Goal: Task Accomplishment & Management: Manage account settings

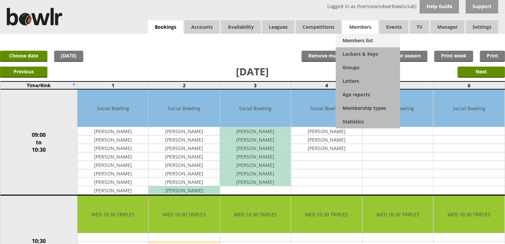
click at [350, 36] on link "Members list" at bounding box center [368, 41] width 64 height 14
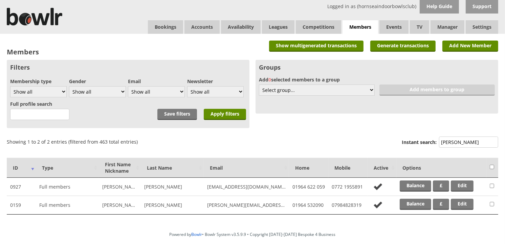
type input "[PERSON_NAME]"
click at [404, 211] on td "Balance £ Edit" at bounding box center [441, 205] width 90 height 18
click at [407, 205] on link "Balance" at bounding box center [415, 204] width 31 height 11
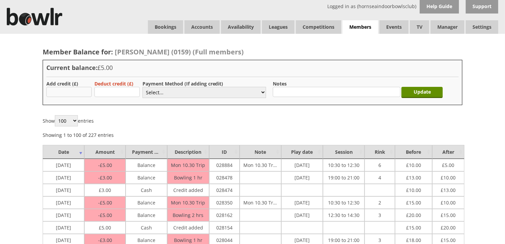
type input "3"
click at [155, 90] on select "Select... Cash Card Cheque Bank Transfer Other Member Card Gift Voucher Balance" at bounding box center [204, 92] width 124 height 11
select select "1"
click at [142, 87] on select "Select... Cash Card Cheque Bank Transfer Other Member Card Gift Voucher Balance" at bounding box center [204, 92] width 124 height 11
click at [408, 95] on input "Update" at bounding box center [421, 92] width 41 height 11
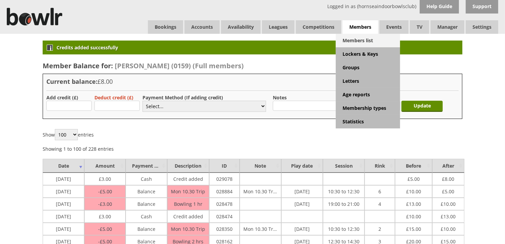
click at [359, 38] on link "Members list" at bounding box center [368, 41] width 64 height 14
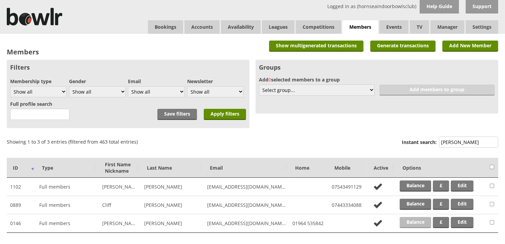
type input "holm"
click at [413, 224] on link "Balance" at bounding box center [415, 222] width 31 height 11
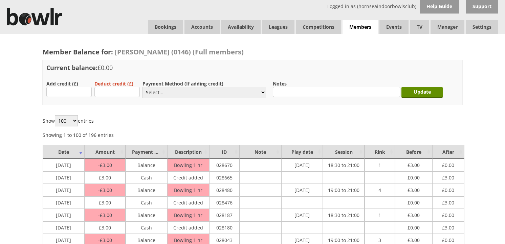
type input "3"
click at [159, 97] on select "Select... Cash Card Cheque Bank Transfer Other Member Card Gift Voucher Balance" at bounding box center [204, 92] width 124 height 11
select select "1"
click at [142, 87] on select "Select... Cash Card Cheque Bank Transfer Other Member Card Gift Voucher Balance" at bounding box center [204, 92] width 124 height 11
click at [426, 89] on input "Update" at bounding box center [421, 92] width 41 height 11
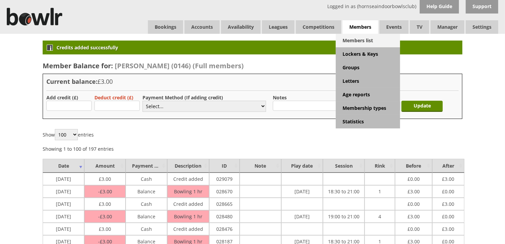
click at [356, 39] on link "Members list" at bounding box center [368, 41] width 64 height 14
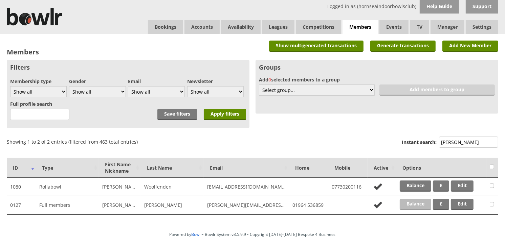
type input "[PERSON_NAME]"
click at [420, 207] on link "Balance" at bounding box center [415, 204] width 31 height 11
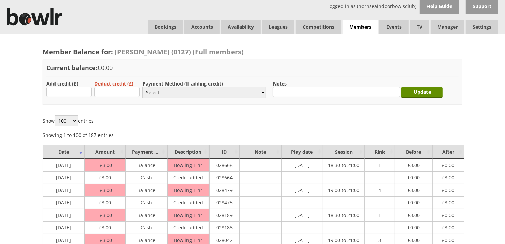
type input "3"
drag, startPoint x: 154, startPoint y: 94, endPoint x: 154, endPoint y: 99, distance: 5.1
click at [154, 94] on select "Select... Cash Card Cheque Bank Transfer Other Member Card Gift Voucher Balance" at bounding box center [204, 92] width 124 height 11
select select "1"
click at [142, 87] on select "Select... Cash Card Cheque Bank Transfer Other Member Card Gift Voucher Balance" at bounding box center [204, 92] width 124 height 11
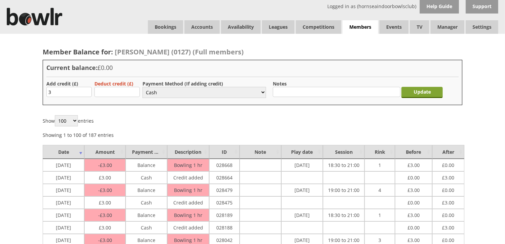
click at [429, 89] on input "Update" at bounding box center [421, 92] width 41 height 11
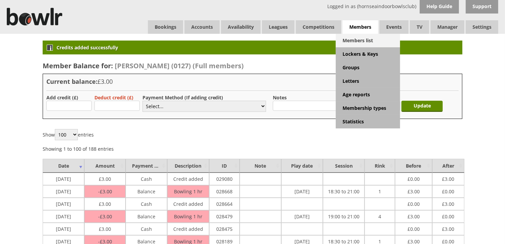
click at [367, 46] on link "Members list" at bounding box center [368, 41] width 64 height 14
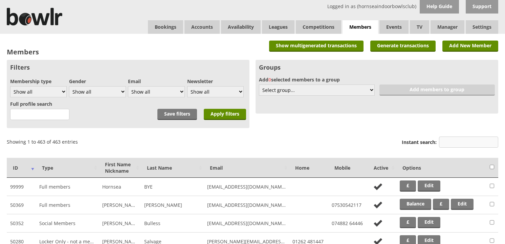
click at [455, 143] on input "Instant search:" at bounding box center [468, 142] width 59 height 11
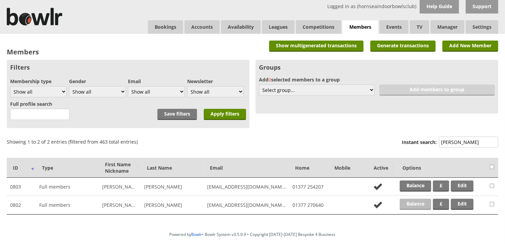
type input "foley"
click at [416, 201] on link "Balance" at bounding box center [415, 204] width 31 height 11
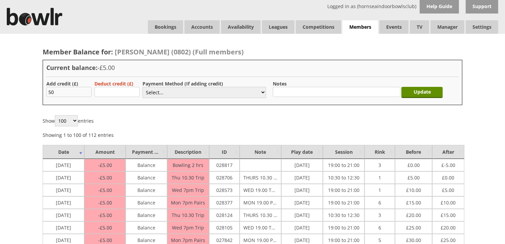
type input "50.00"
drag, startPoint x: 153, startPoint y: 90, endPoint x: 153, endPoint y: 94, distance: 4.4
click at [153, 90] on select "Select... Cash Card Cheque Bank Transfer Other Member Card Gift Voucher Balance" at bounding box center [204, 92] width 124 height 11
select select "1"
click at [142, 87] on select "Select... Cash Card Cheque Bank Transfer Other Member Card Gift Voucher Balance" at bounding box center [204, 92] width 124 height 11
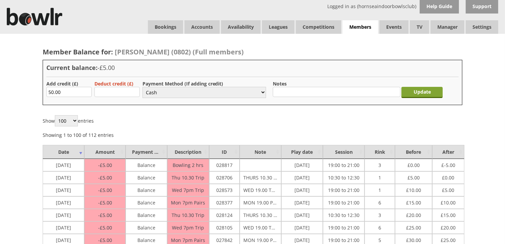
click at [423, 93] on input "Update" at bounding box center [421, 92] width 41 height 11
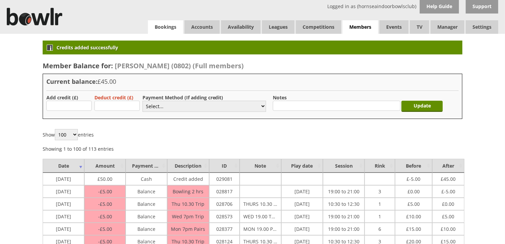
click at [163, 31] on link "Bookings" at bounding box center [165, 27] width 35 height 14
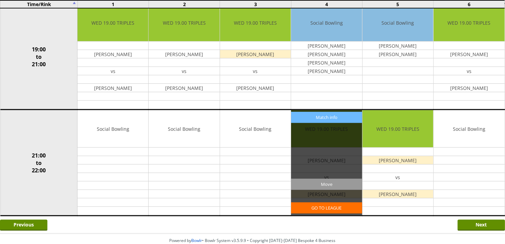
scroll to position [579, 0]
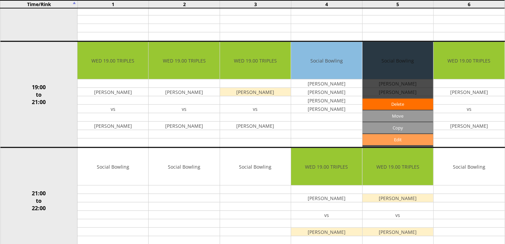
click at [386, 142] on link "Edit" at bounding box center [397, 139] width 71 height 11
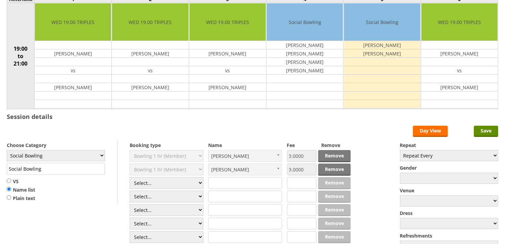
scroll to position [75, 0]
select select "1_54"
click at [130, 178] on select "Select... Club Competition (Member) Club Competition (Visitor) National (Member…" at bounding box center [167, 183] width 74 height 12
type input "3.0000"
click at [167, 194] on select "Select... Club Competition (Member) Club Competition (Visitor) National (Member…" at bounding box center [167, 197] width 74 height 12
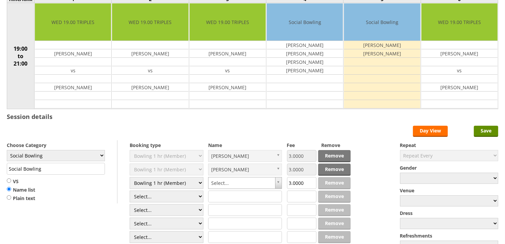
select select "1_54"
click at [130, 191] on select "Select... Club Competition (Member) Club Competition (Visitor) National (Member…" at bounding box center [167, 197] width 74 height 12
type input "3.0000"
click at [160, 210] on select "Select... Club Competition (Member) Club Competition (Visitor) National (Member…" at bounding box center [167, 210] width 74 height 12
select select "1_54"
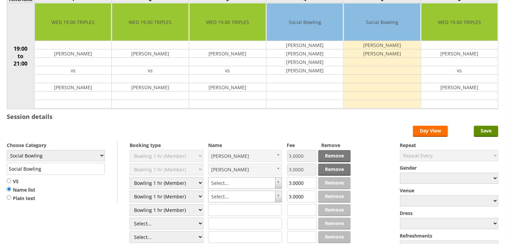
click at [130, 205] on select "Select... Club Competition (Member) Club Competition (Visitor) National (Member…" at bounding box center [167, 210] width 74 height 12
type input "3.0000"
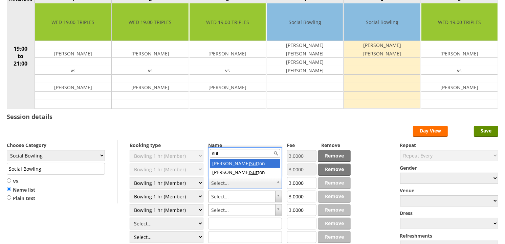
type input "[PERSON_NAME]"
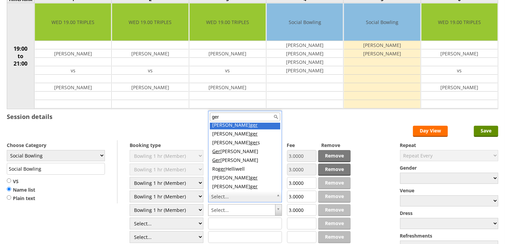
scroll to position [0, 0]
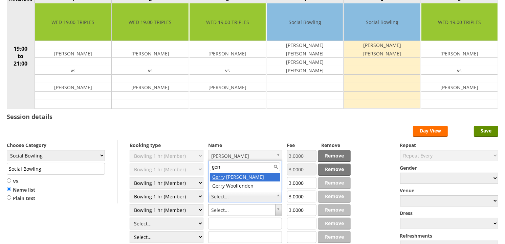
type input "gerr"
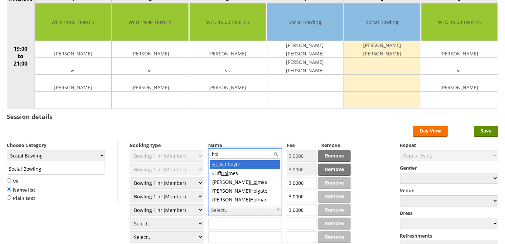
type input "[PERSON_NAME]"
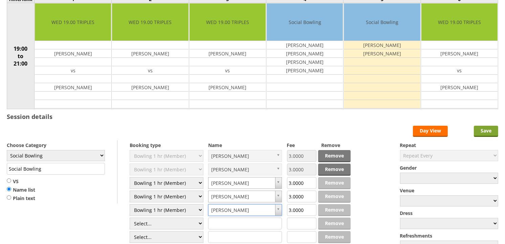
click at [476, 136] on input "Save" at bounding box center [486, 131] width 24 height 11
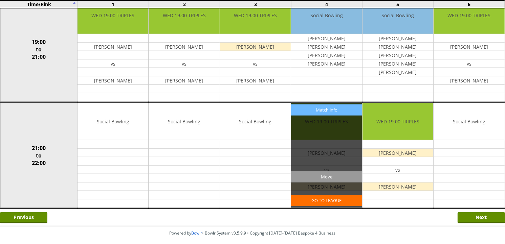
scroll to position [617, 0]
